Goal: Information Seeking & Learning: Learn about a topic

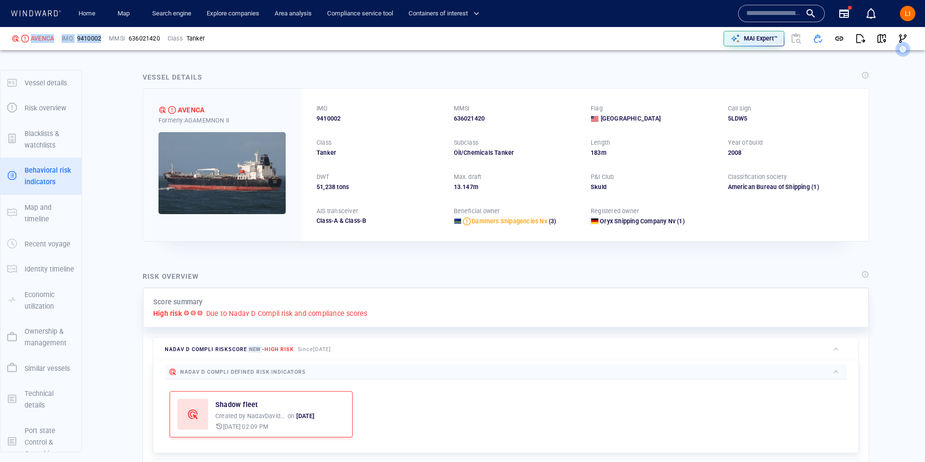
scroll to position [14, 0]
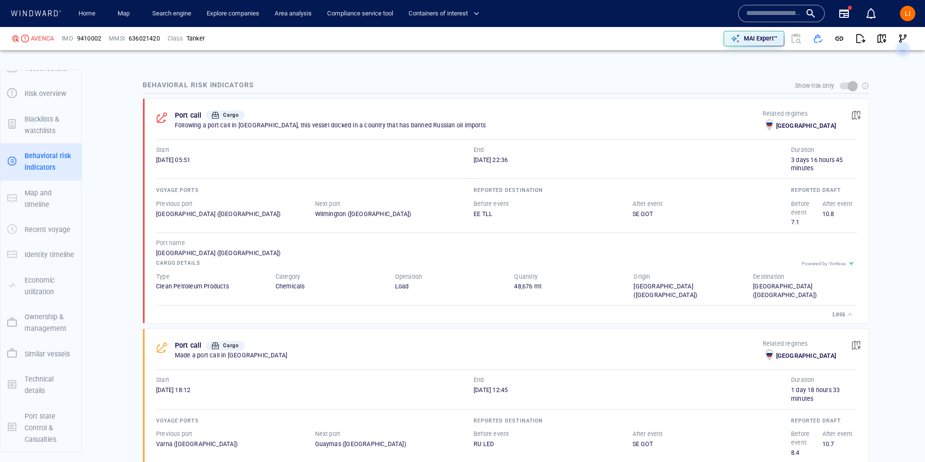
click at [760, 13] on input "text" at bounding box center [773, 13] width 55 height 14
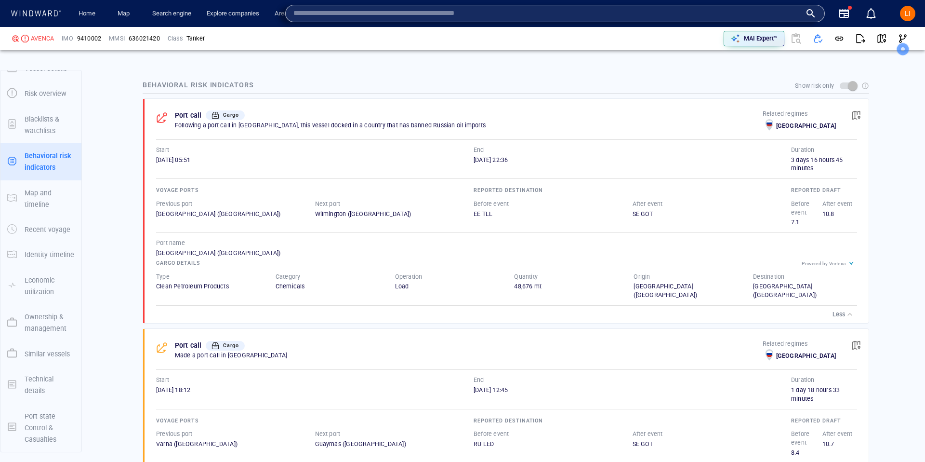
paste input "*******"
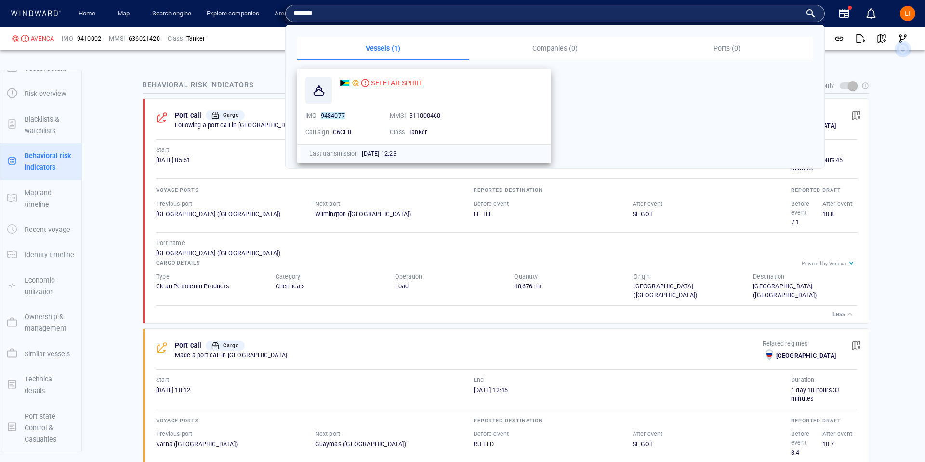
type input "*******"
click at [411, 86] on span "SELETAR SPIRIT" at bounding box center [397, 83] width 52 height 8
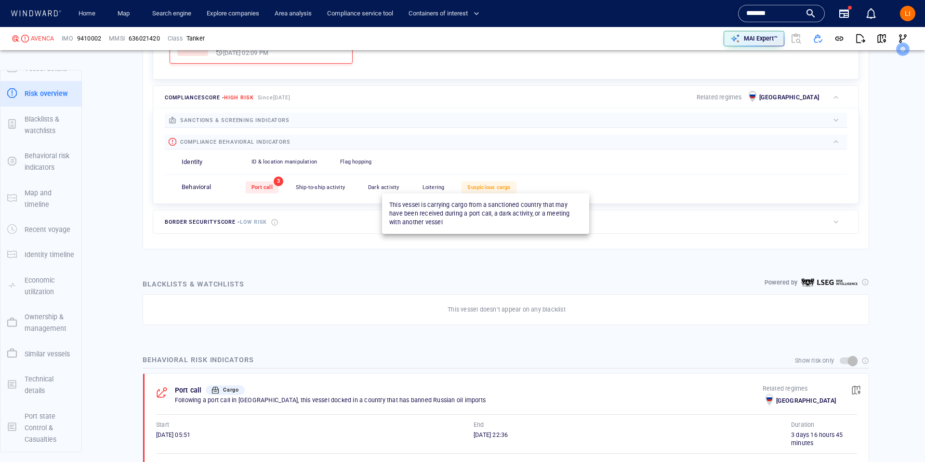
click at [490, 184] on span "Suspicious cargo" at bounding box center [488, 187] width 43 height 6
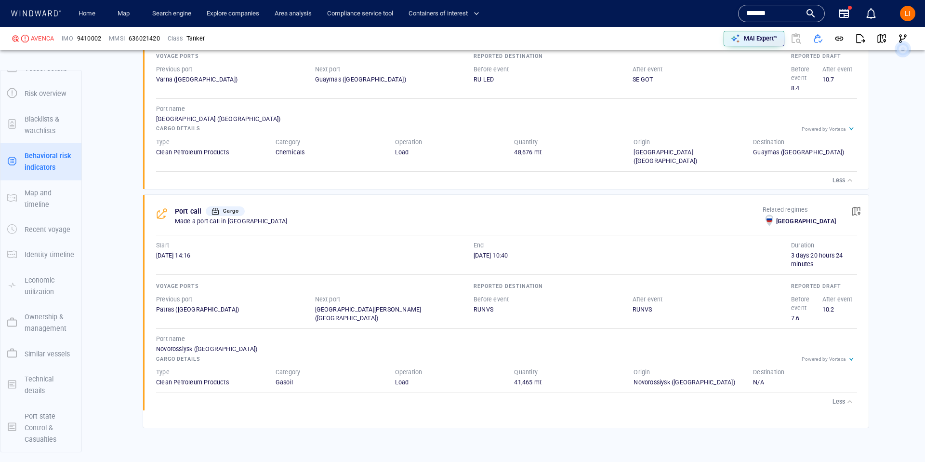
scroll to position [1013, 0]
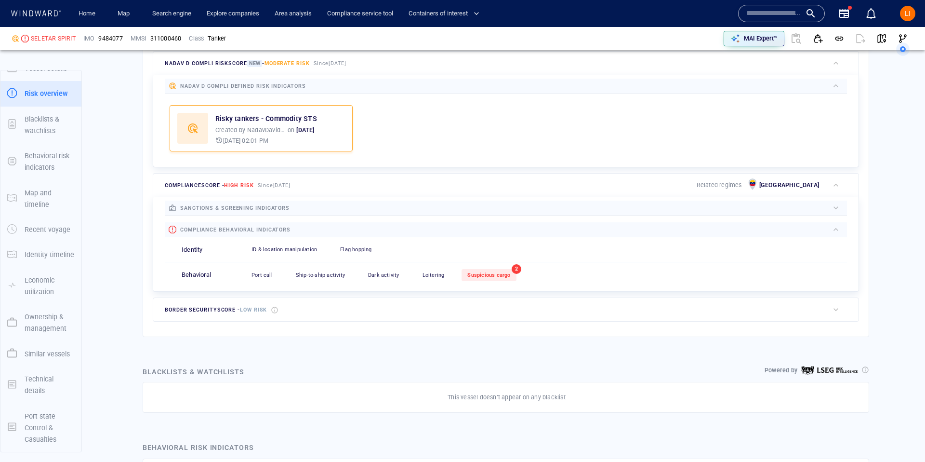
scroll to position [291, 0]
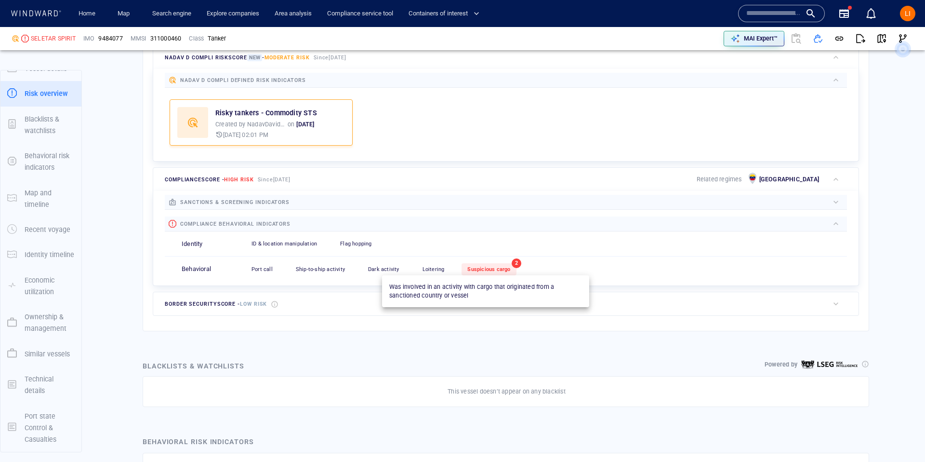
click at [495, 264] on div "Suspicious cargo" at bounding box center [489, 269] width 54 height 12
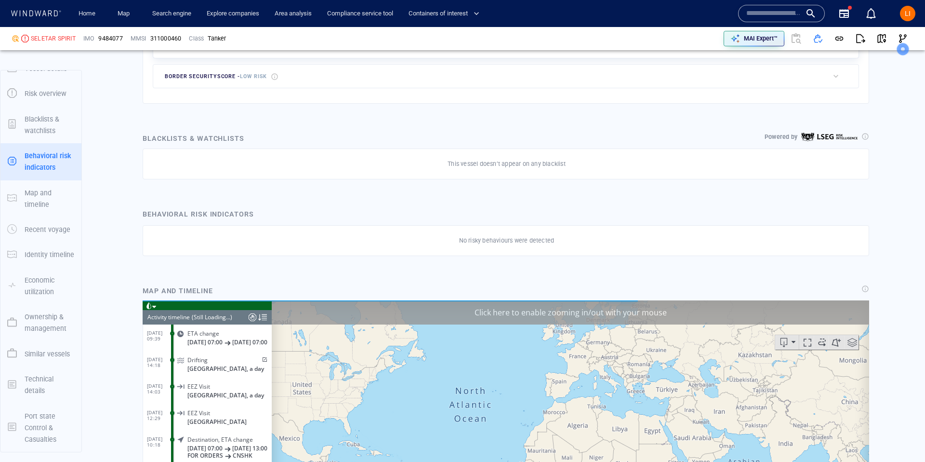
scroll to position [488, 0]
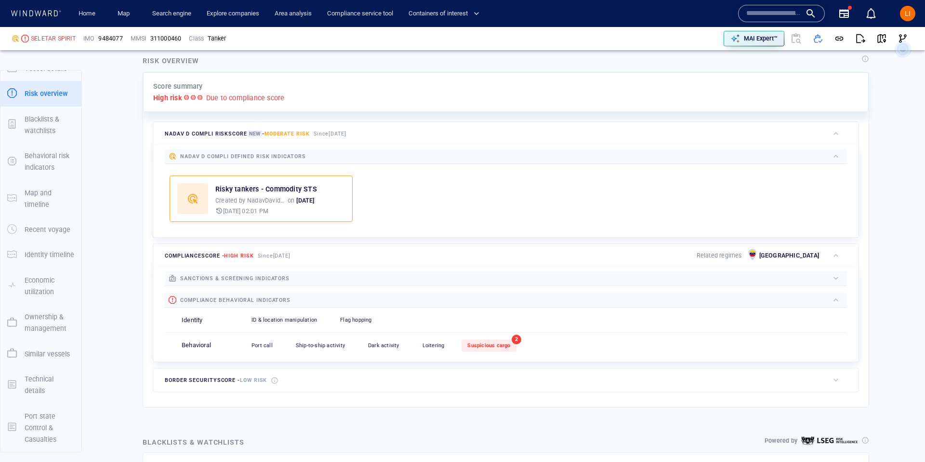
scroll to position [214, 0]
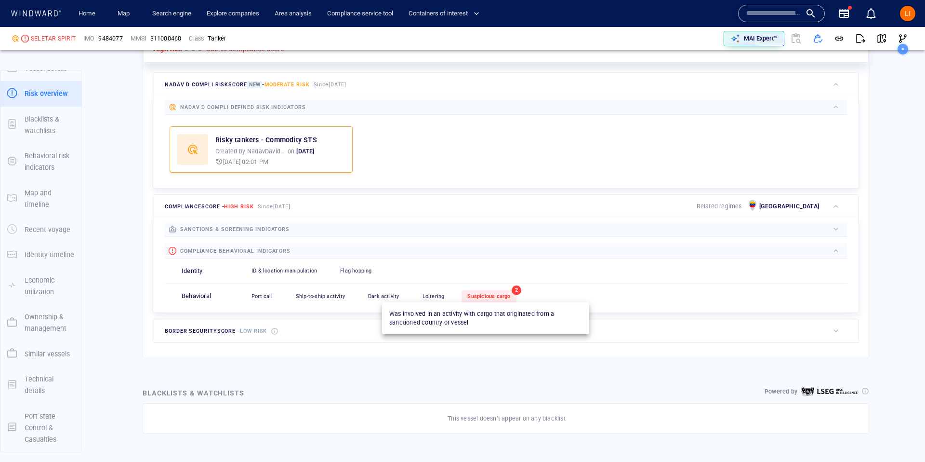
click at [494, 298] on span "Suspicious cargo" at bounding box center [488, 296] width 43 height 6
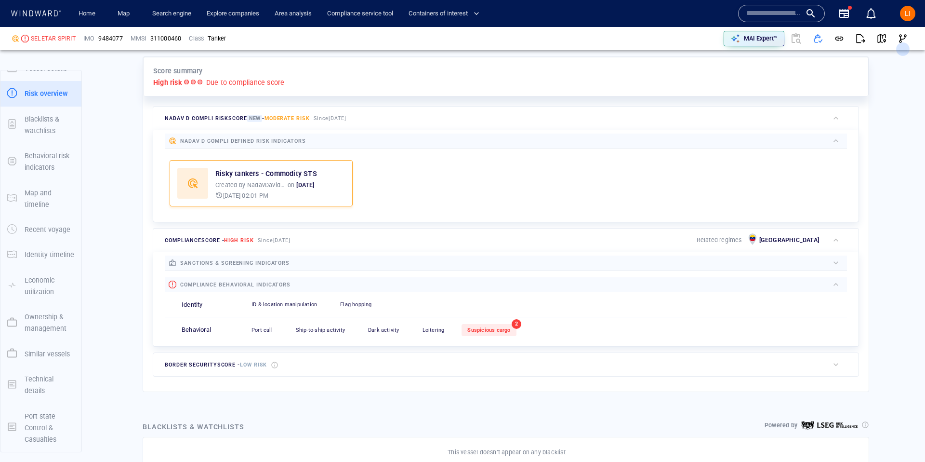
scroll to position [224, 0]
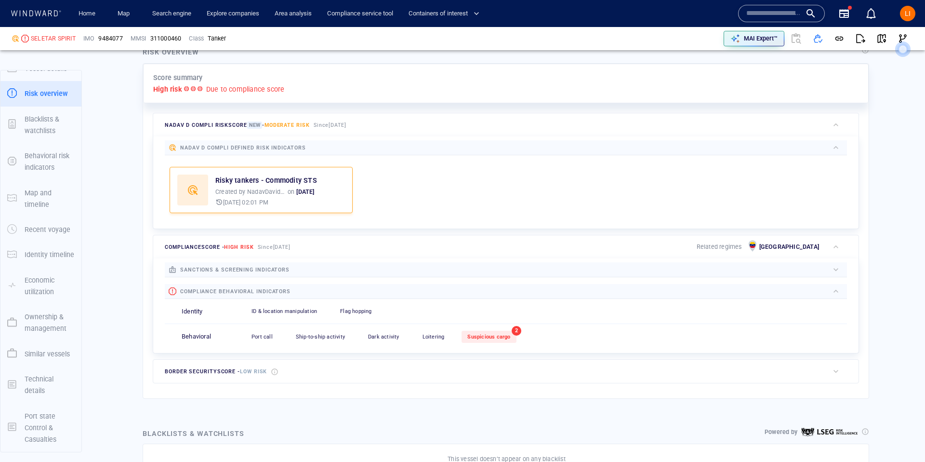
click at [796, 246] on p "Venezuela" at bounding box center [789, 246] width 60 height 9
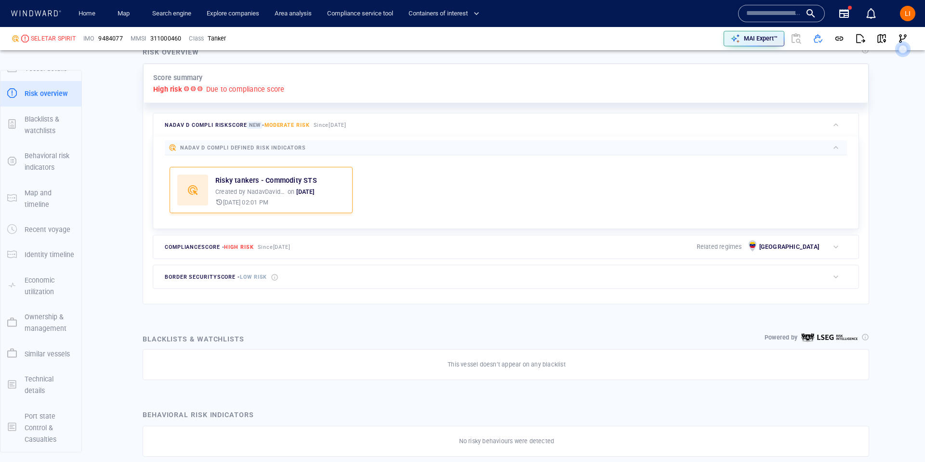
click at [796, 246] on p "Venezuela" at bounding box center [789, 246] width 60 height 9
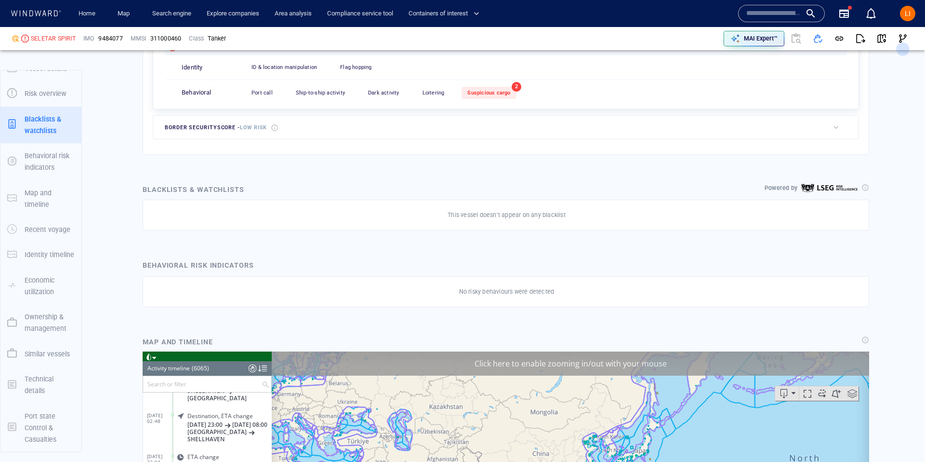
scroll to position [471, 0]
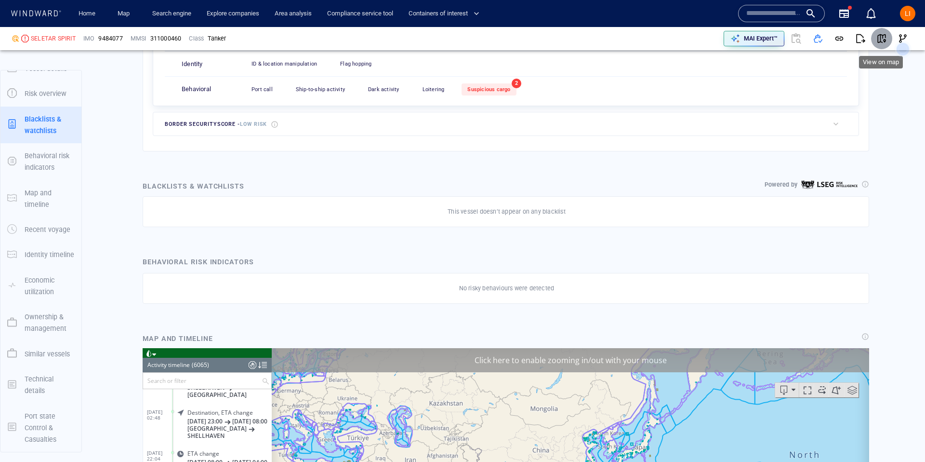
click at [876, 39] on button "button" at bounding box center [881, 38] width 21 height 21
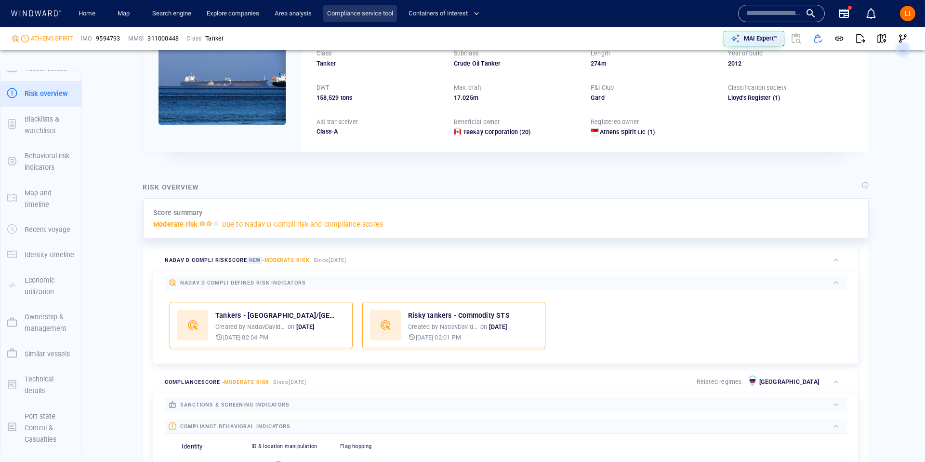
scroll to position [73, 0]
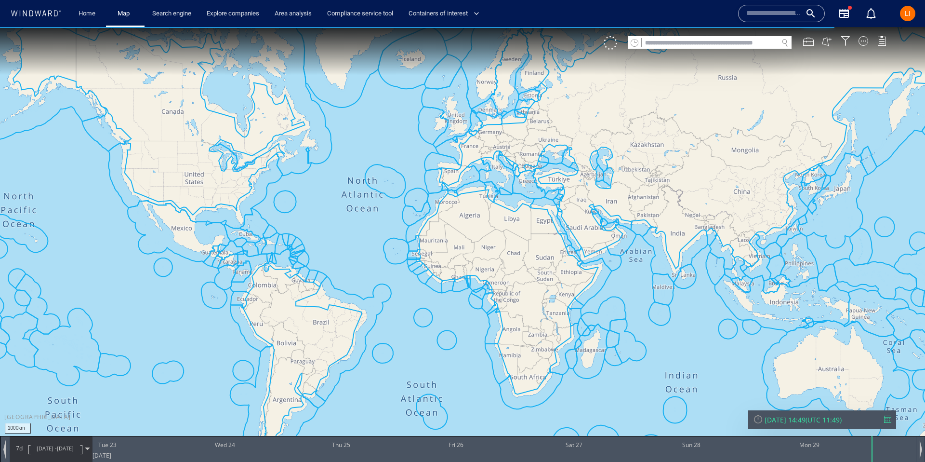
click at [794, 416] on div "Mon 29/09/2025 14:49" at bounding box center [785, 419] width 41 height 9
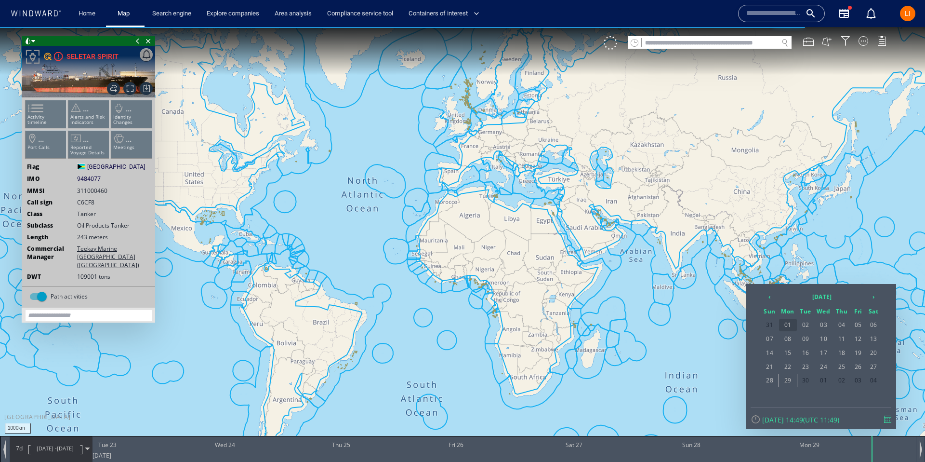
drag, startPoint x: 799, startPoint y: 297, endPoint x: 792, endPoint y: 298, distance: 6.8
click at [798, 297] on table "‹ 2025 September › Sun Mon Tue Wed Thu Fri Sat 31 01 02 03 04 05 06 07 08 09 10…" at bounding box center [820, 338] width 121 height 99
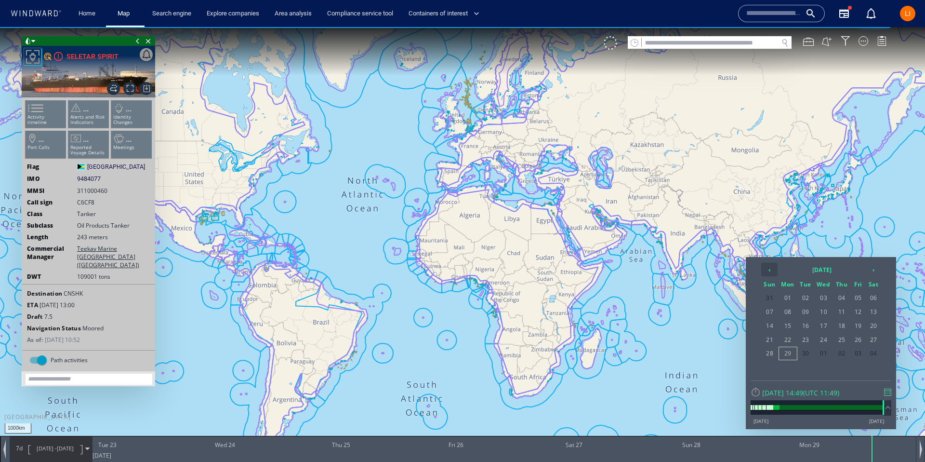
click at [765, 265] on th "‹" at bounding box center [769, 269] width 16 height 13
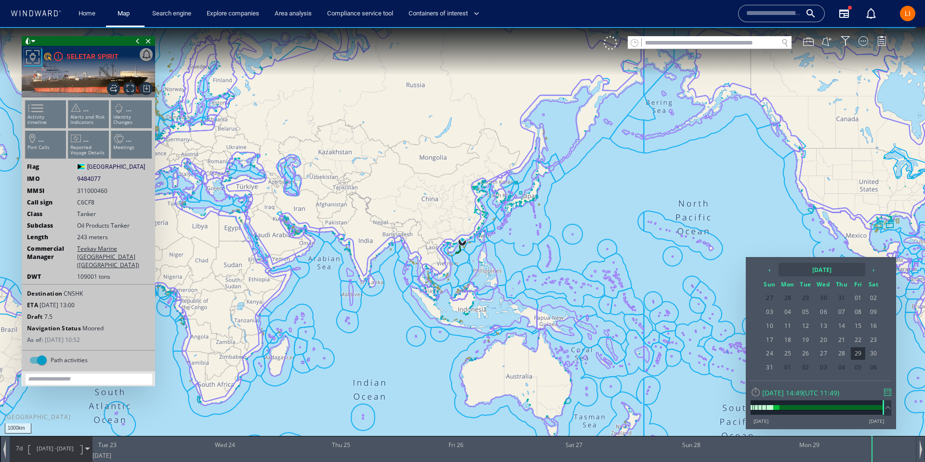
click at [796, 269] on th "2025 August" at bounding box center [822, 269] width 87 height 13
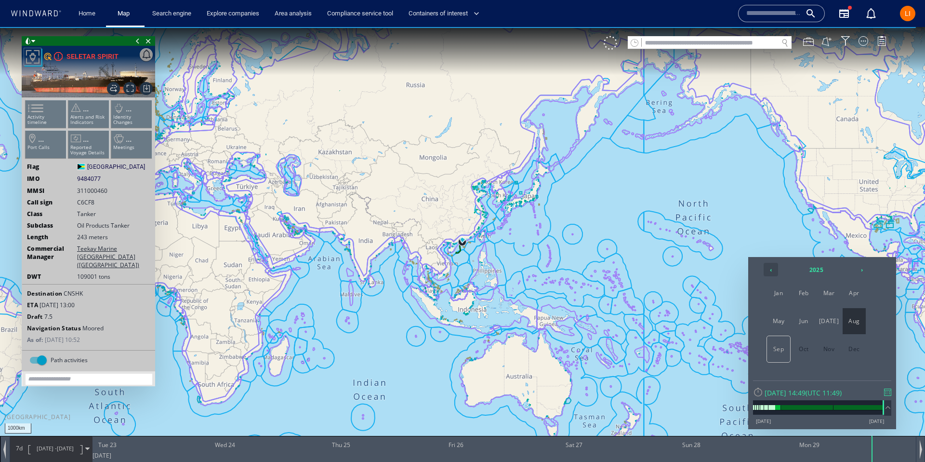
click at [773, 268] on th "‹" at bounding box center [771, 269] width 14 height 13
click at [784, 326] on span "May" at bounding box center [778, 321] width 23 height 26
click at [868, 306] on span "11" at bounding box center [873, 311] width 14 height 13
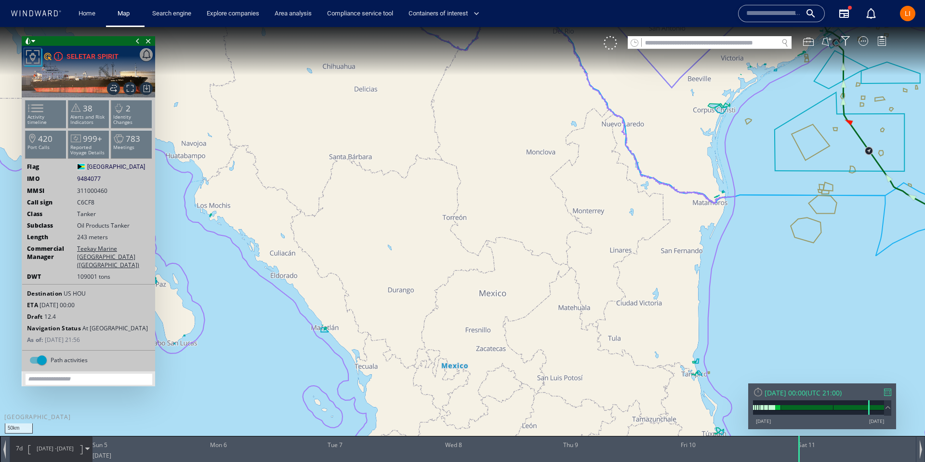
drag, startPoint x: 881, startPoint y: 232, endPoint x: 668, endPoint y: 377, distance: 257.5
click at [668, 377] on canvas "Map" at bounding box center [462, 239] width 925 height 425
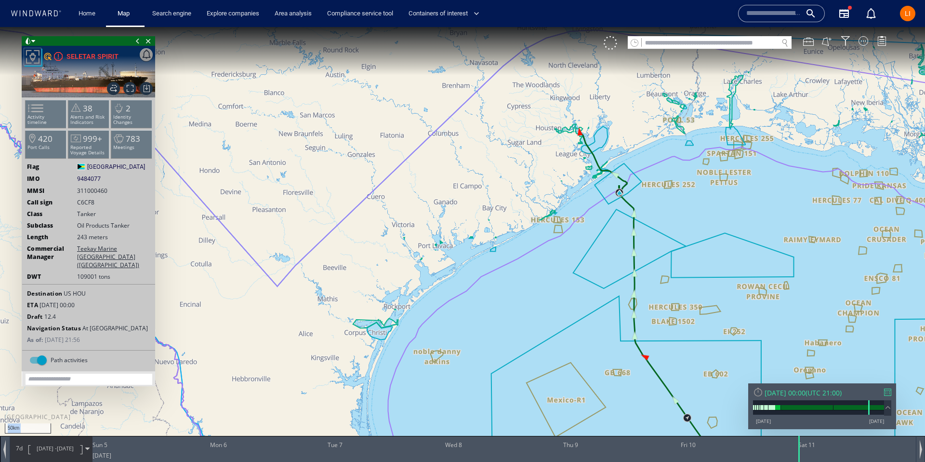
drag, startPoint x: 612, startPoint y: 183, endPoint x: 625, endPoint y: 258, distance: 76.4
drag, startPoint x: 621, startPoint y: 251, endPoint x: 608, endPoint y: 298, distance: 48.8
click at [608, 320] on canvas "Map" at bounding box center [462, 239] width 925 height 425
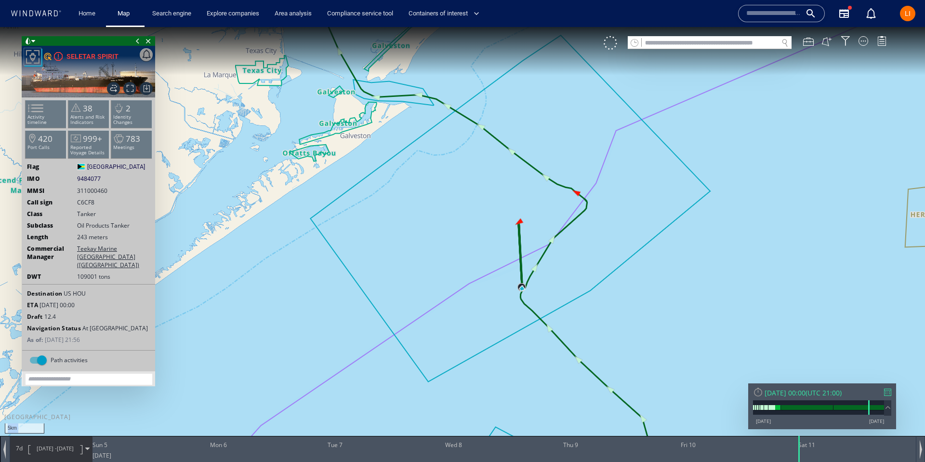
drag, startPoint x: 515, startPoint y: 186, endPoint x: 515, endPoint y: 179, distance: 7.2
click at [515, 179] on canvas "Map" at bounding box center [462, 239] width 925 height 425
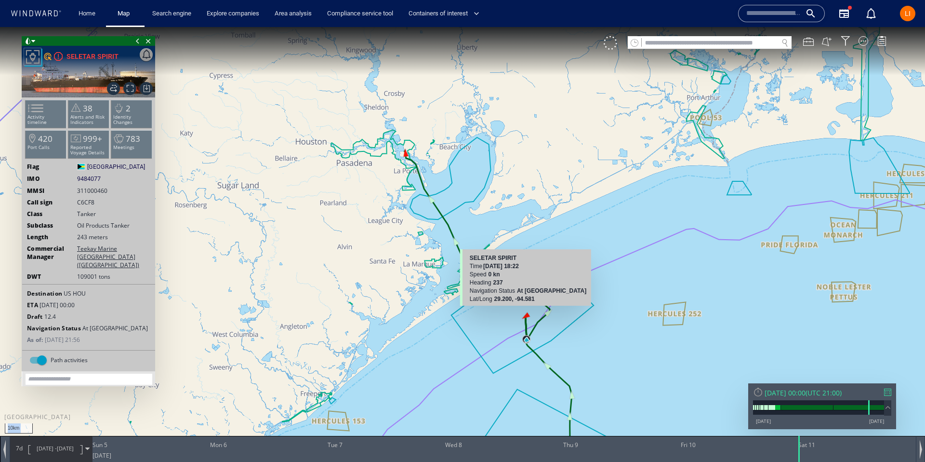
drag, startPoint x: 520, startPoint y: 197, endPoint x: 525, endPoint y: 302, distance: 104.7
click at [525, 309] on div "10km © Mapbox © OpenStreetMap Improve this map SELETAR SPIRIT Time 08 May 2024 …" at bounding box center [462, 239] width 925 height 425
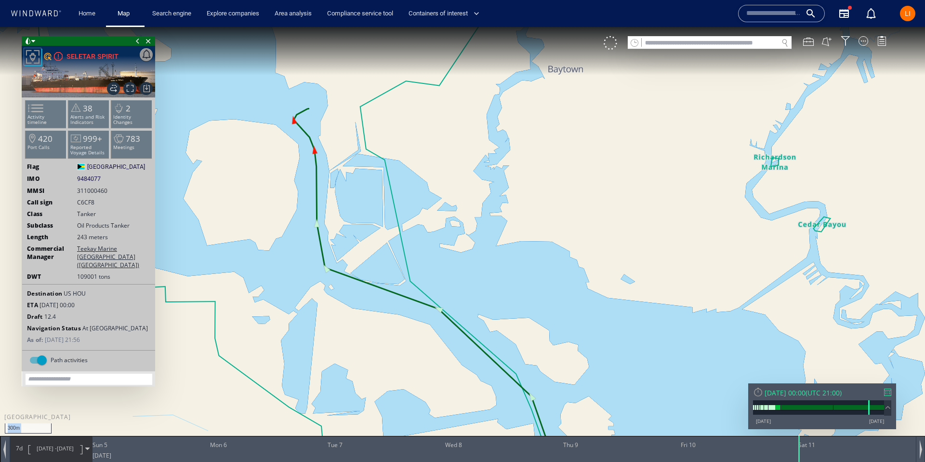
drag, startPoint x: 413, startPoint y: 162, endPoint x: 541, endPoint y: 303, distance: 189.6
click at [541, 303] on canvas "Map" at bounding box center [462, 239] width 925 height 425
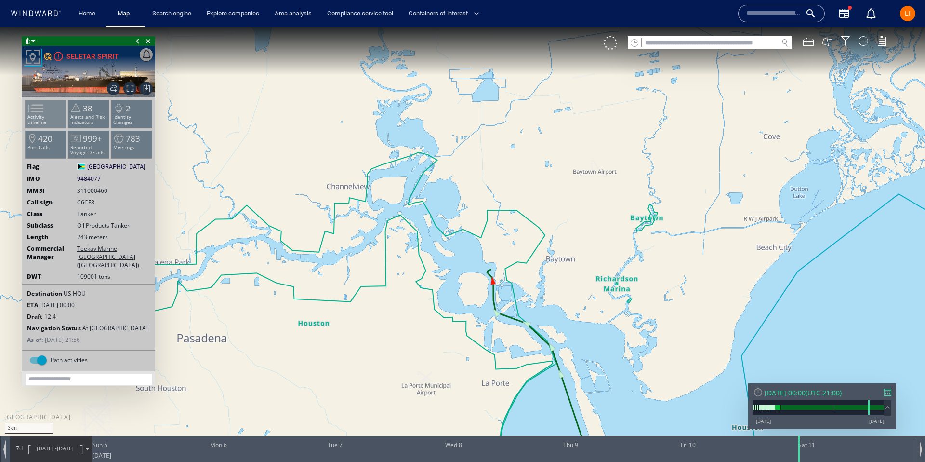
click at [37, 114] on span at bounding box center [30, 108] width 14 height 14
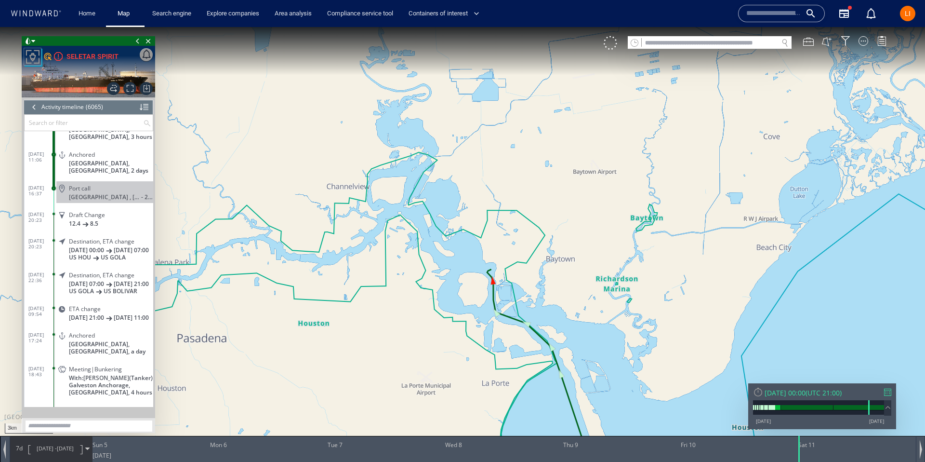
scroll to position [133629, 0]
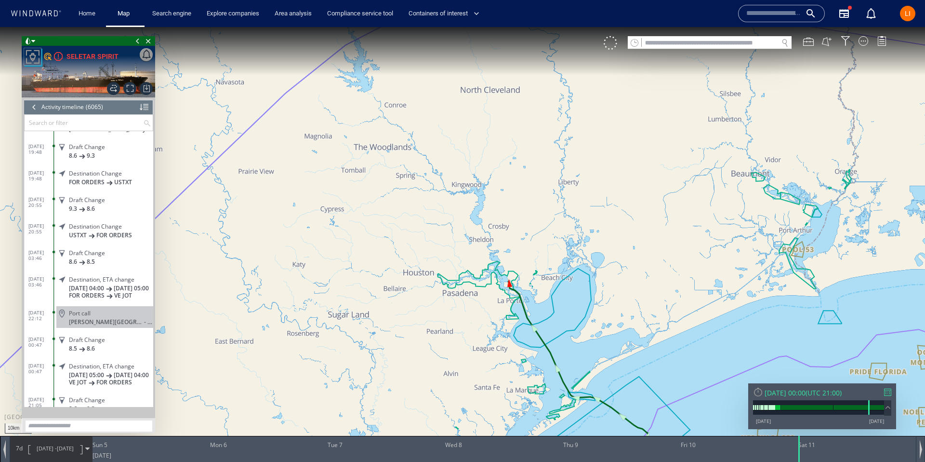
scroll to position [132382, 0]
click at [71, 314] on span "Port call" at bounding box center [80, 309] width 22 height 7
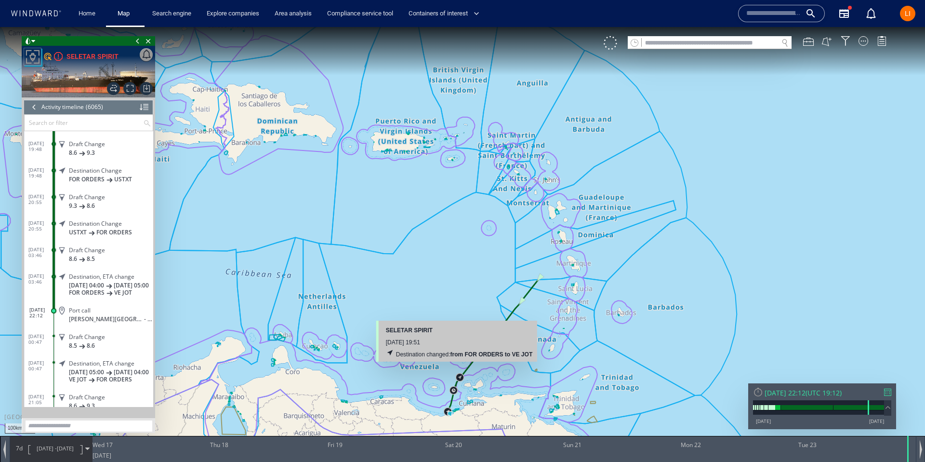
drag, startPoint x: 464, startPoint y: 382, endPoint x: 446, endPoint y: 291, distance: 92.0
click at [446, 291] on canvas "Map" at bounding box center [462, 239] width 925 height 425
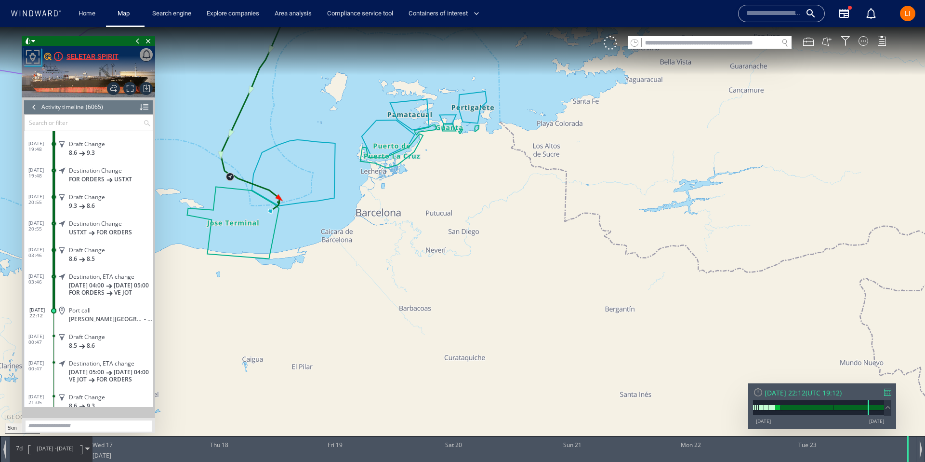
scroll to position [132382, 0]
click at [151, 44] on span "Close vessel card" at bounding box center [148, 41] width 11 height 10
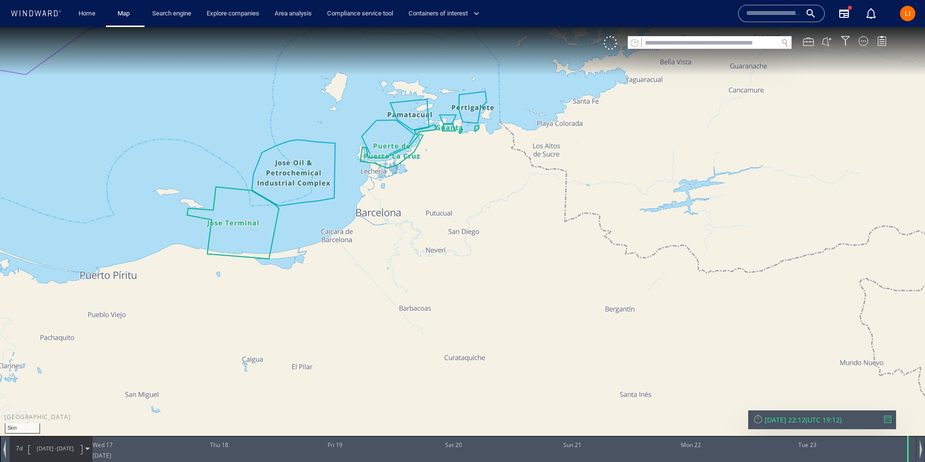
click at [710, 44] on input "text" at bounding box center [710, 43] width 136 height 13
paste input "*******"
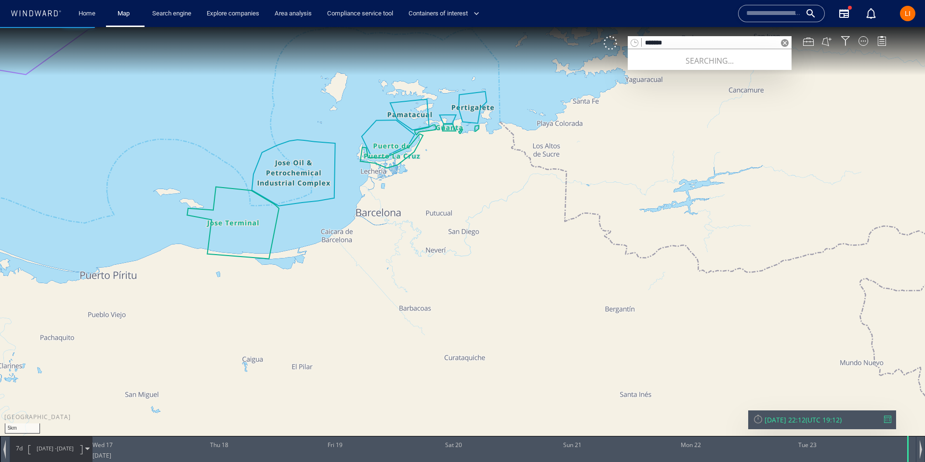
type input "*******"
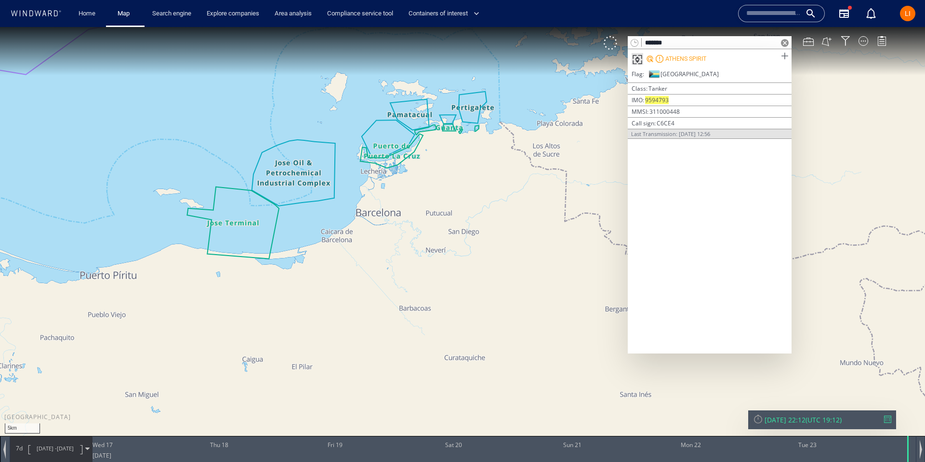
click at [787, 53] on span at bounding box center [785, 56] width 12 height 12
click at [784, 43] on span at bounding box center [785, 43] width 8 height 8
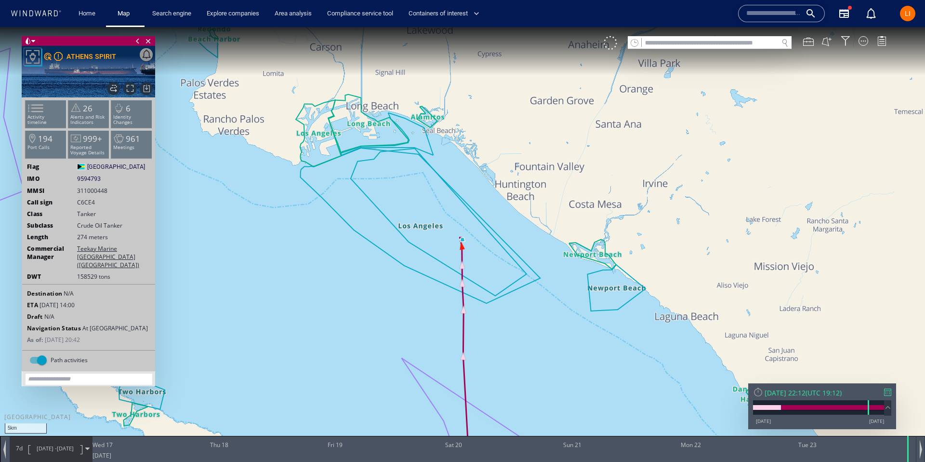
click at [724, 40] on input "text" at bounding box center [710, 43] width 136 height 13
click at [99, 57] on div "ATHENS SPIRIT" at bounding box center [91, 57] width 50 height 12
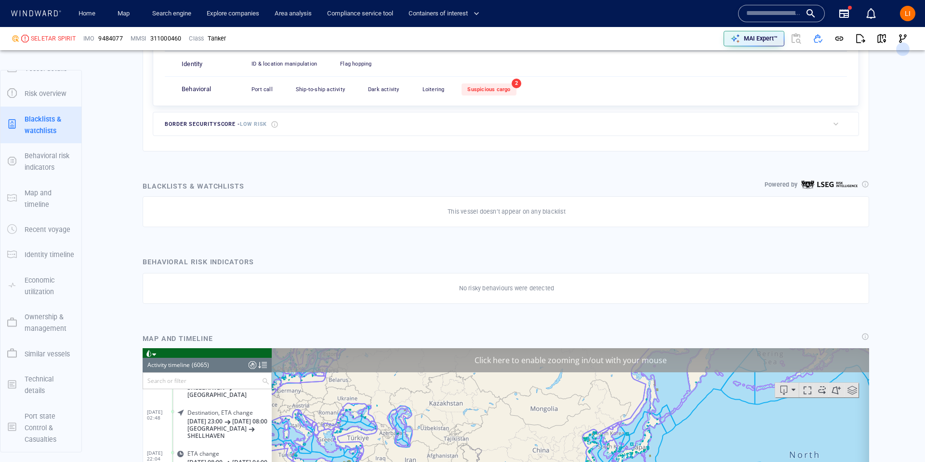
scroll to position [14, 0]
click at [883, 38] on span "button" at bounding box center [882, 39] width 10 height 10
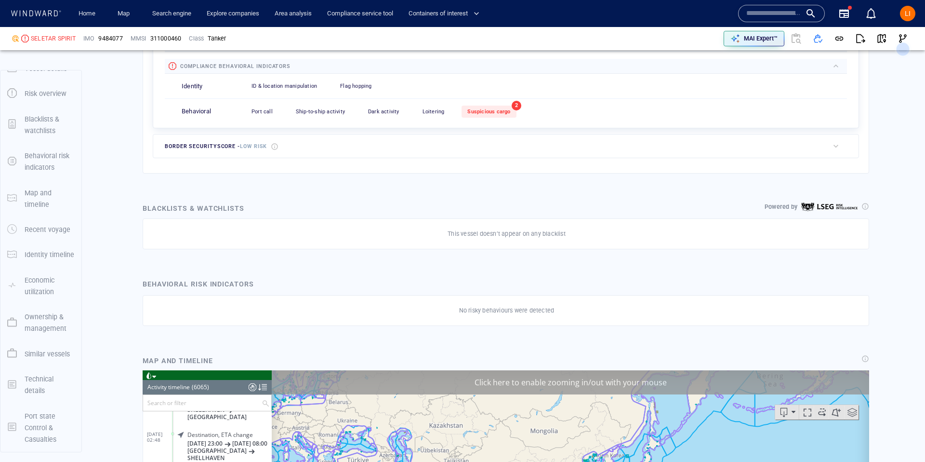
scroll to position [449, 0]
click at [485, 110] on span "Suspicious cargo" at bounding box center [488, 112] width 43 height 6
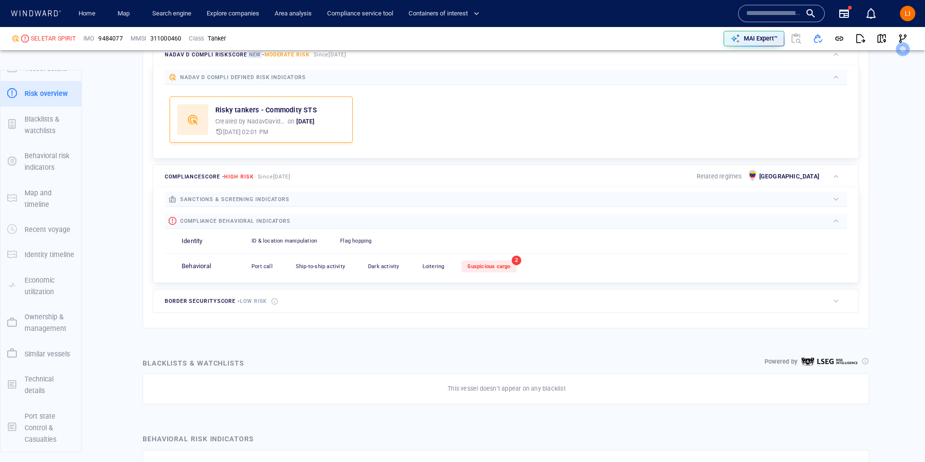
scroll to position [277, 0]
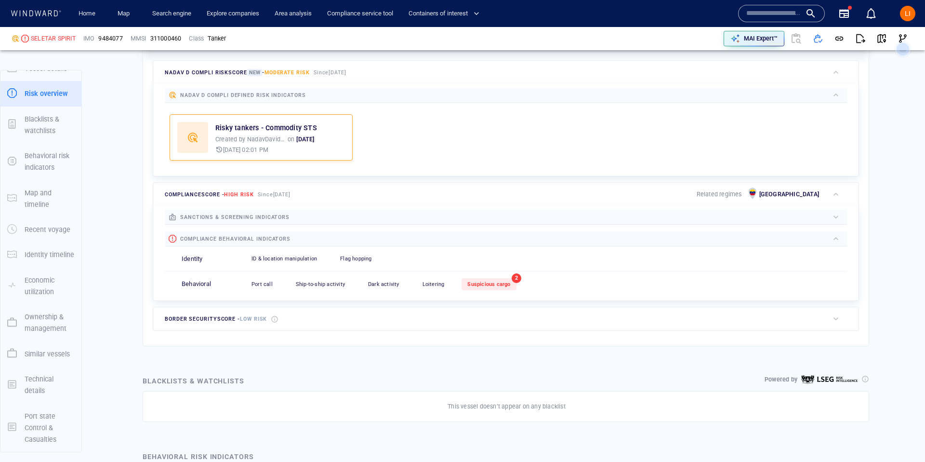
click at [777, 13] on input "text" at bounding box center [773, 13] width 55 height 14
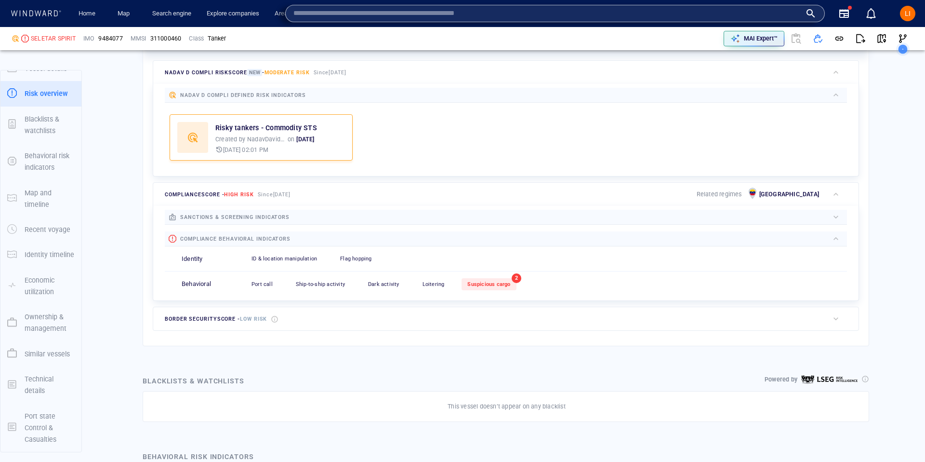
paste input "*******"
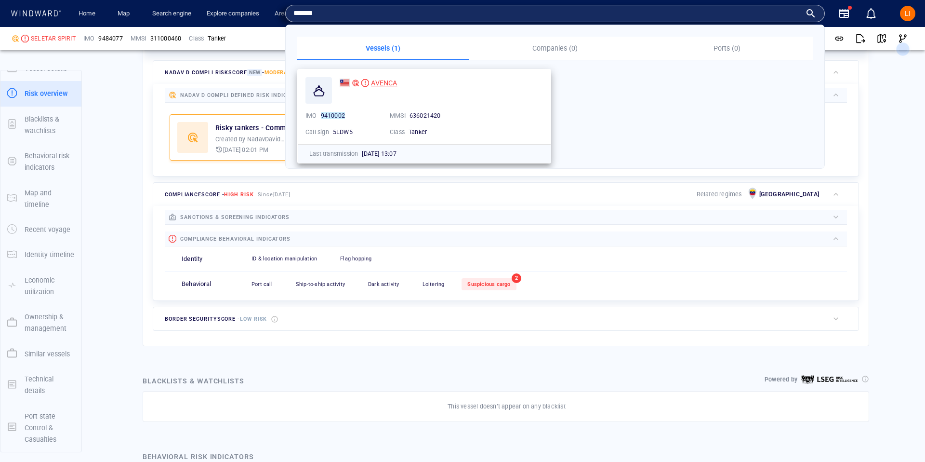
type input "*******"
click at [385, 82] on span "AVENCA" at bounding box center [384, 83] width 26 height 8
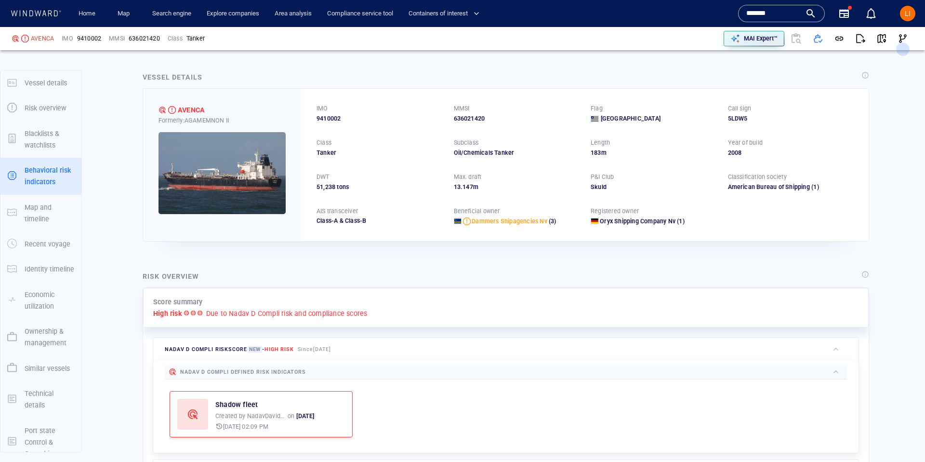
scroll to position [14, 0]
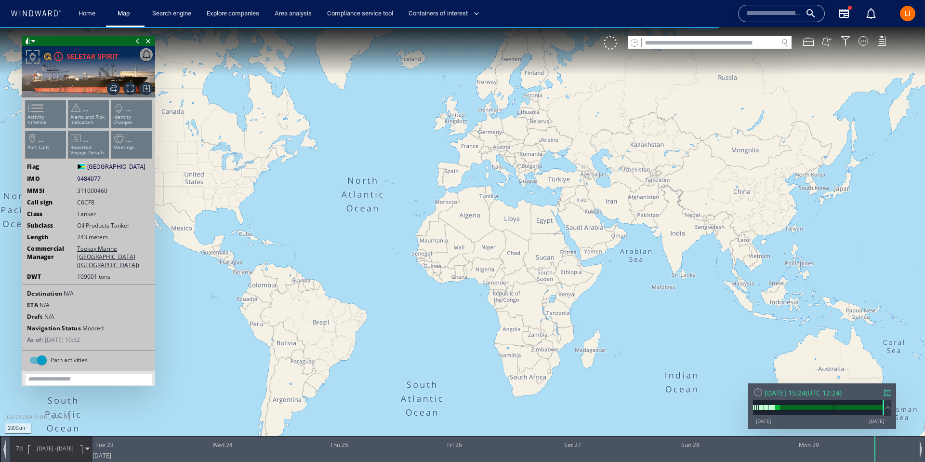
click at [678, 40] on input "text" at bounding box center [710, 43] width 136 height 13
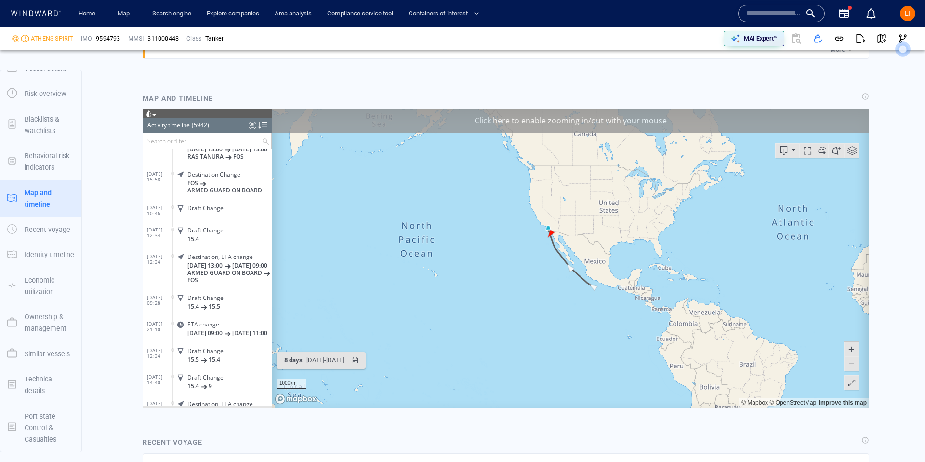
scroll to position [776, 0]
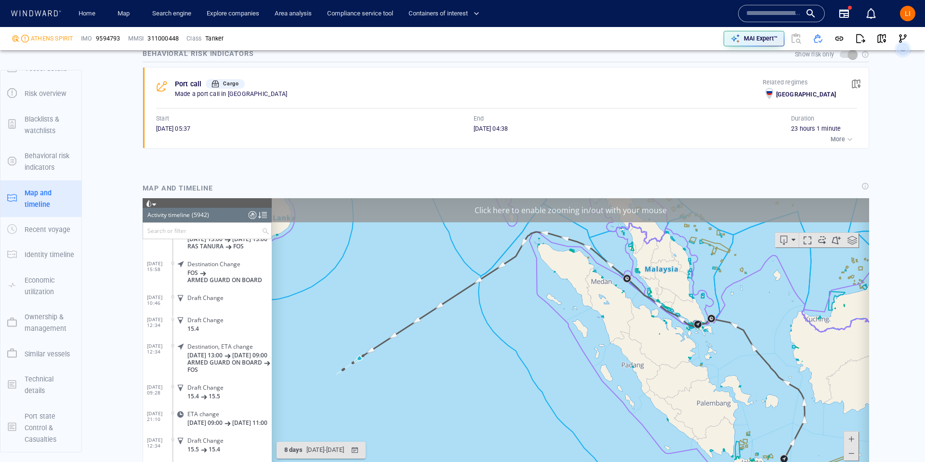
scroll to position [681, 0]
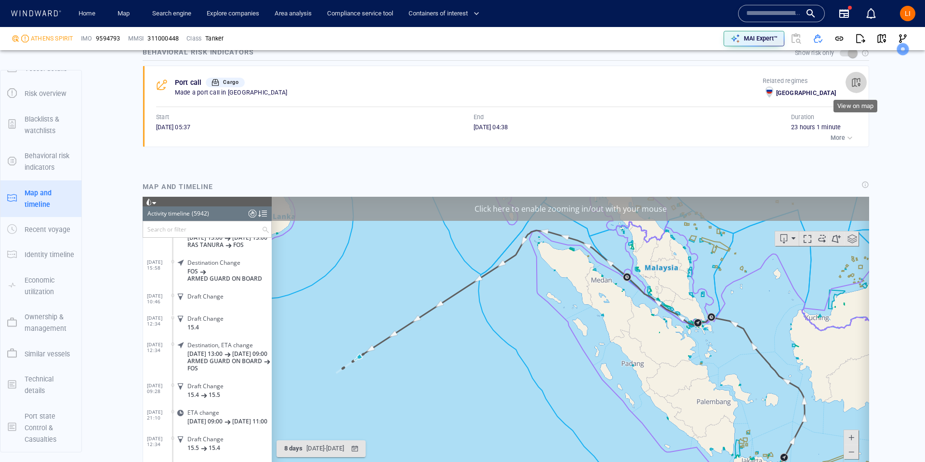
click at [857, 82] on span "button" at bounding box center [856, 83] width 10 height 10
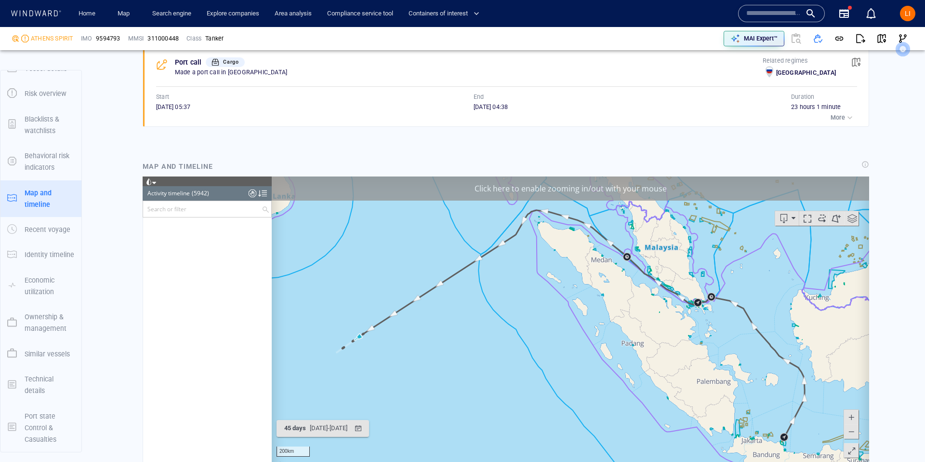
scroll to position [149812, 0]
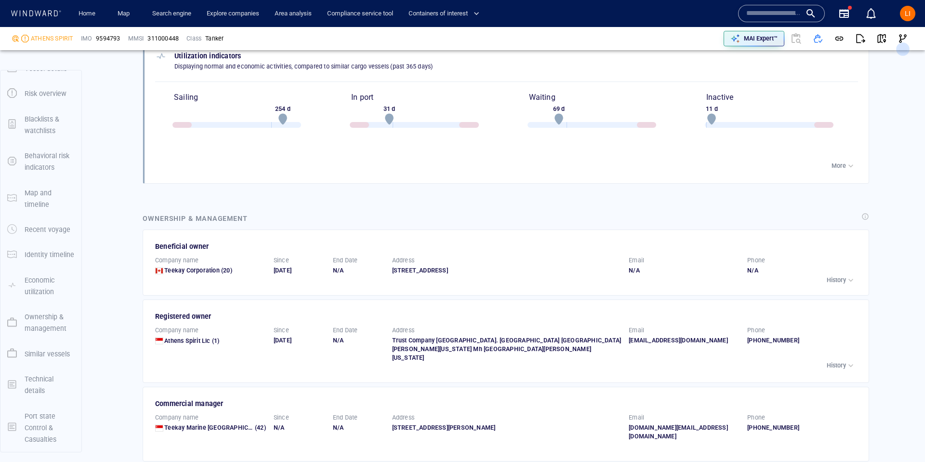
scroll to position [1436, 0]
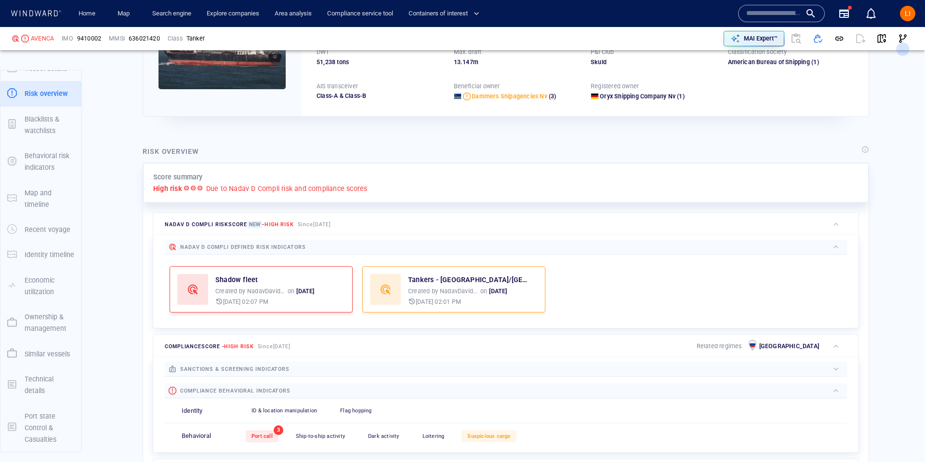
scroll to position [137, 0]
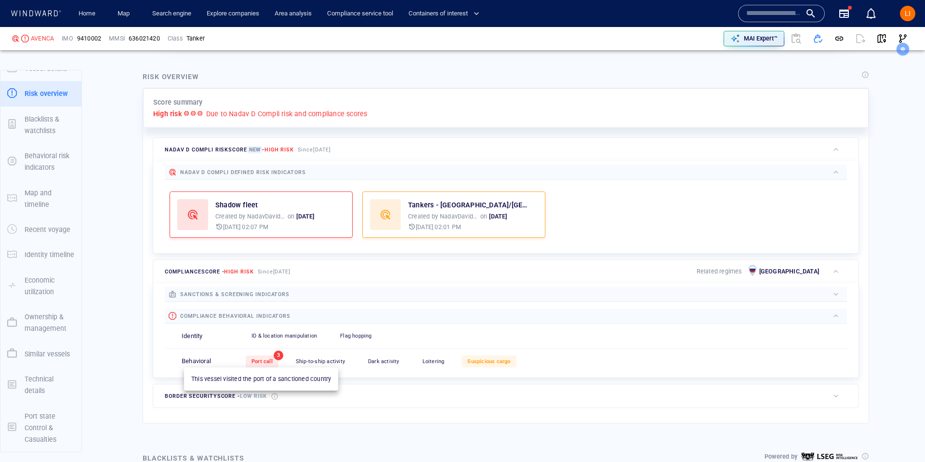
click at [265, 360] on span "Port call" at bounding box center [261, 361] width 21 height 6
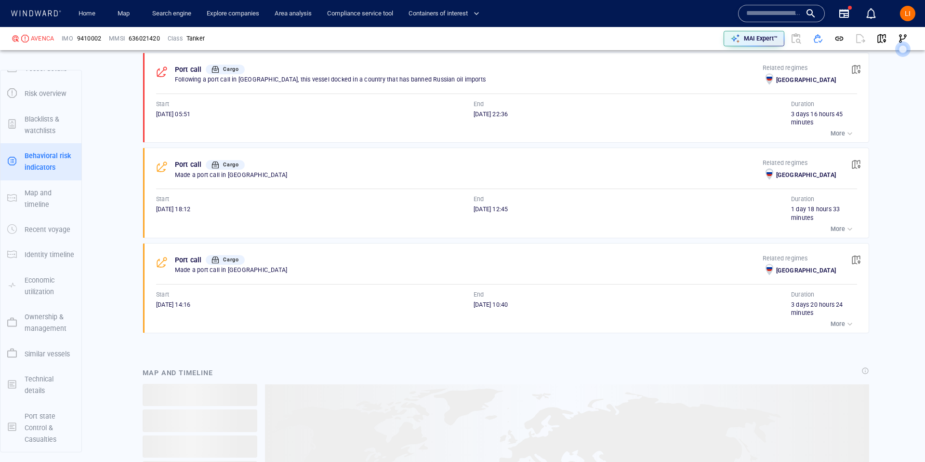
scroll to position [0, 0]
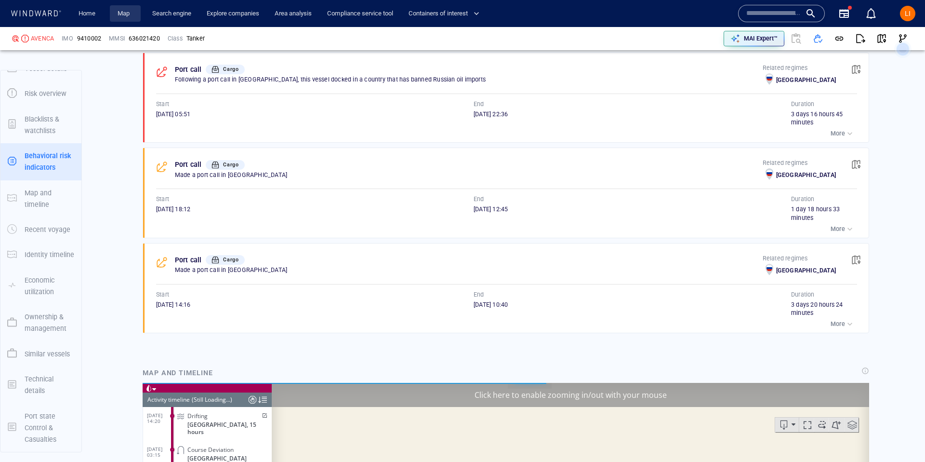
scroll to position [5544, 0]
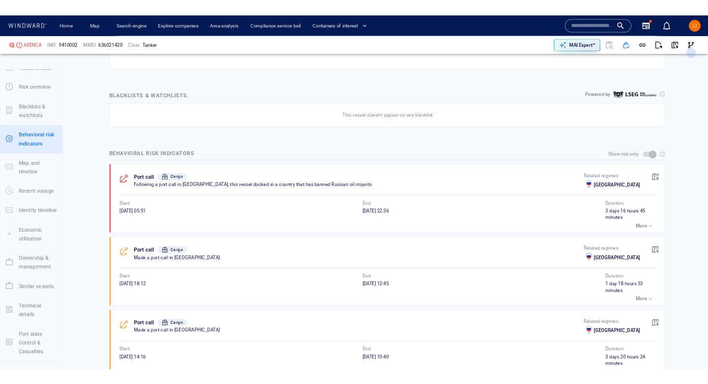
scroll to position [567, 0]
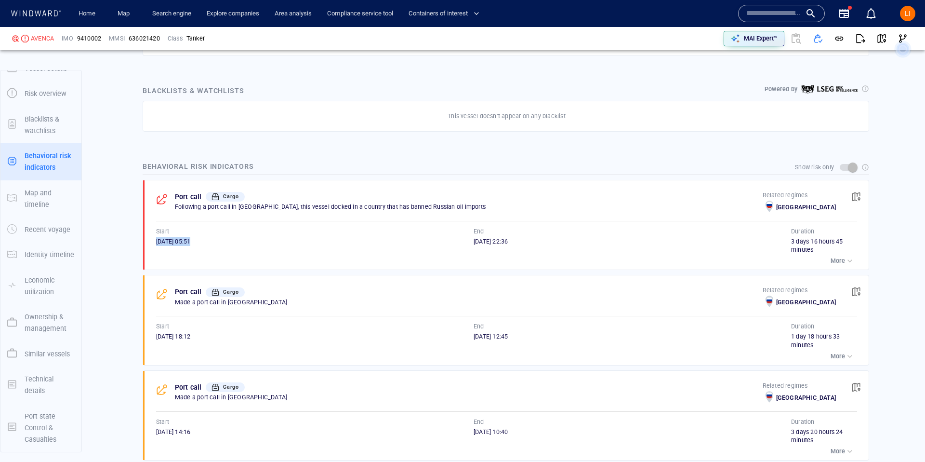
drag, startPoint x: 196, startPoint y: 241, endPoint x: 132, endPoint y: 240, distance: 64.6
click at [837, 260] on p "More" at bounding box center [838, 260] width 14 height 9
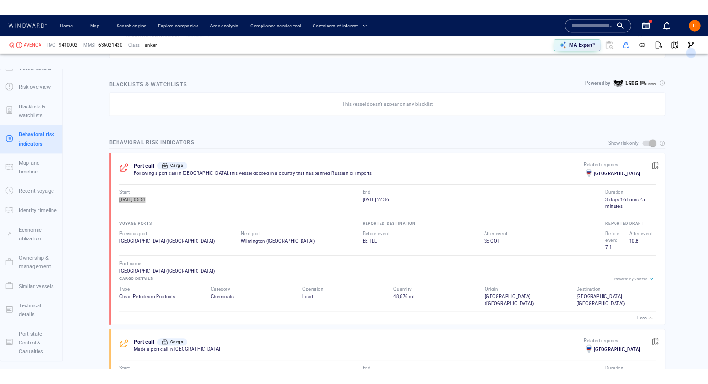
scroll to position [15, 0]
